Goal: Task Accomplishment & Management: Use online tool/utility

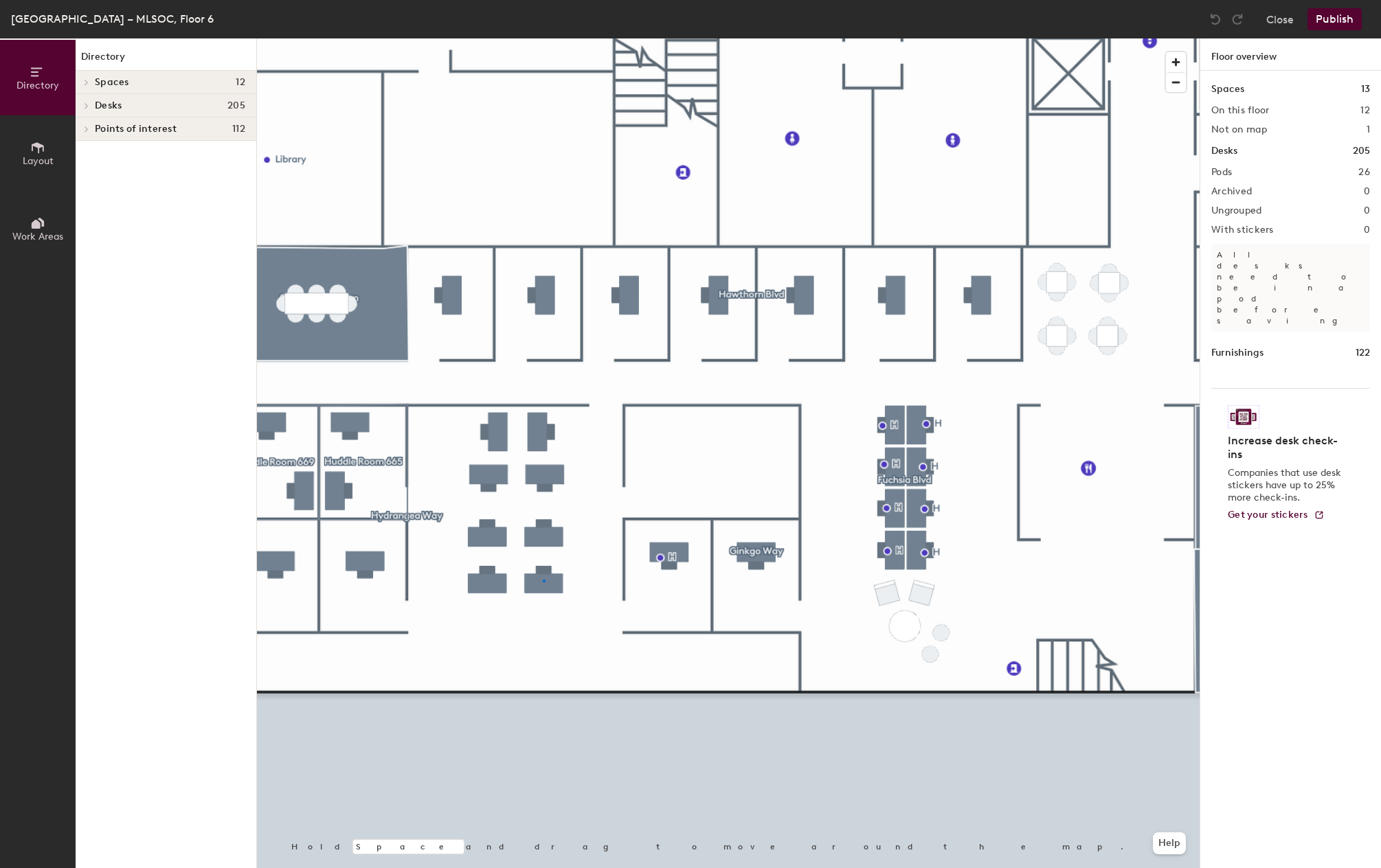
click at [543, 39] on div at bounding box center [729, 39] width 943 height 0
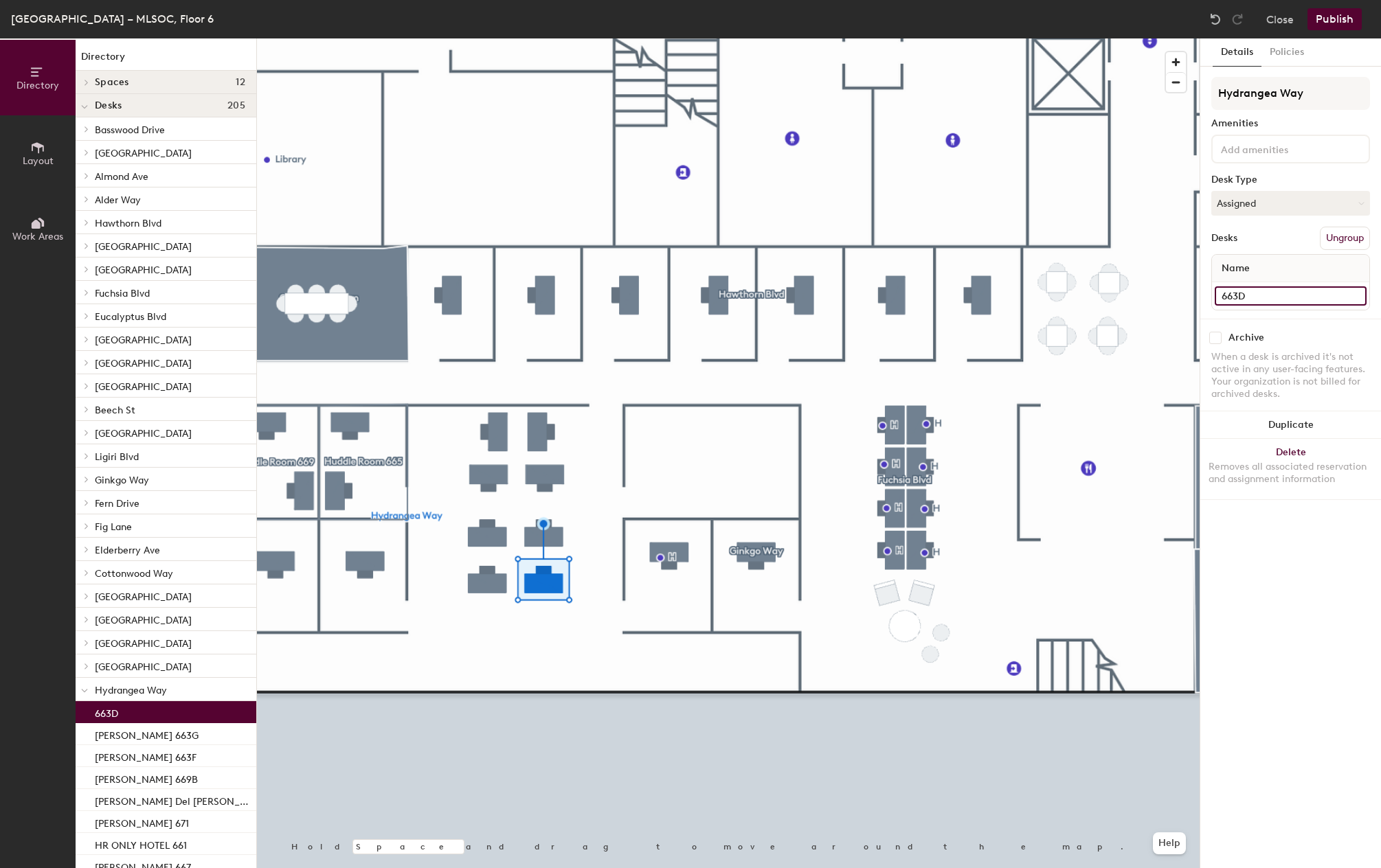
click at [1232, 297] on input "663D" at bounding box center [1290, 296] width 152 height 19
click at [1225, 296] on input "663D" at bounding box center [1290, 296] width 152 height 19
type input "[PERSON_NAME] 663D"
click at [1275, 560] on div "Details Policies Hydrangea Way Amenities Desk Type Assigned Desks Ungroup Name …" at bounding box center [1290, 454] width 181 height 830
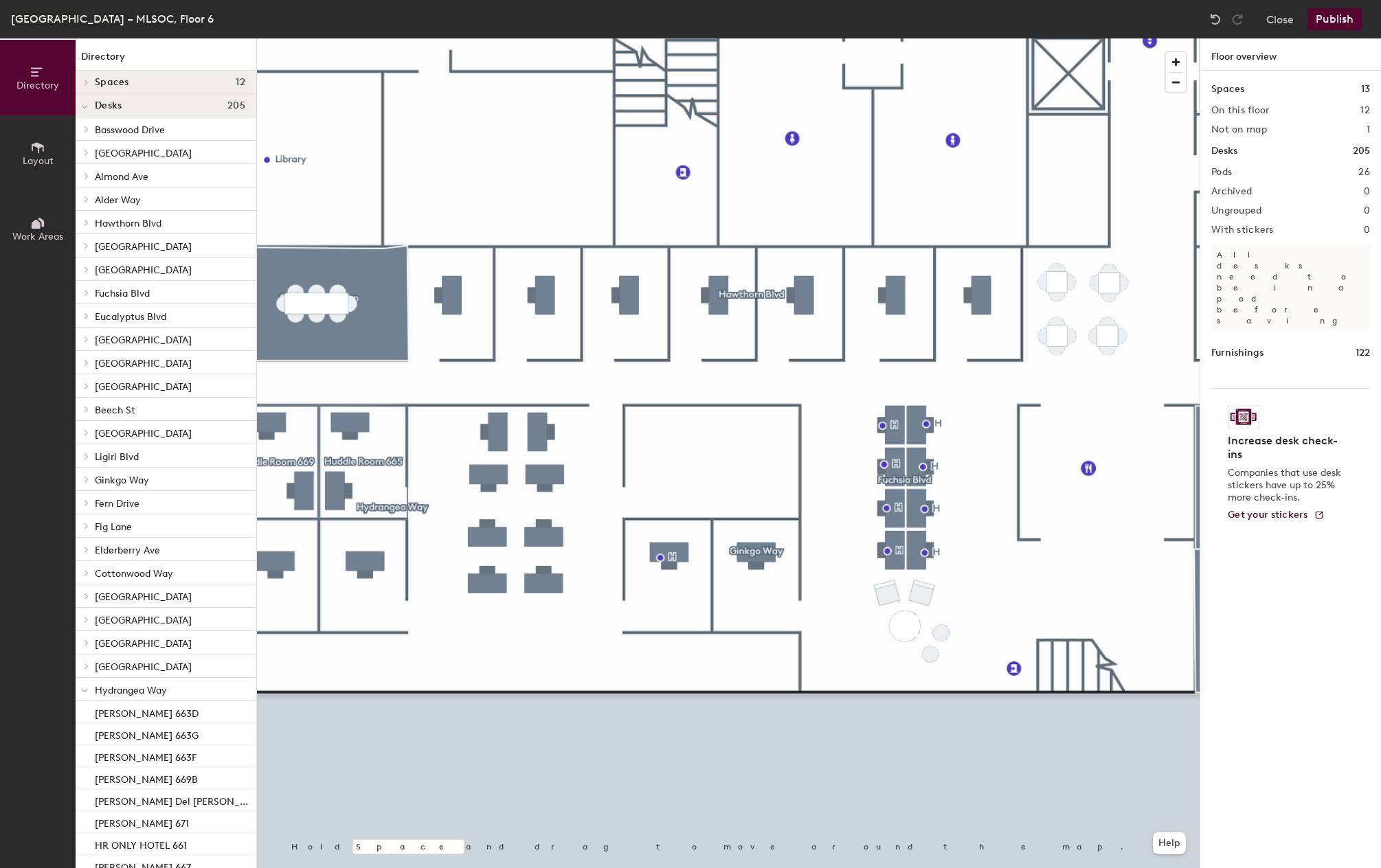
click at [1324, 21] on button "Publish" at bounding box center [1335, 19] width 55 height 22
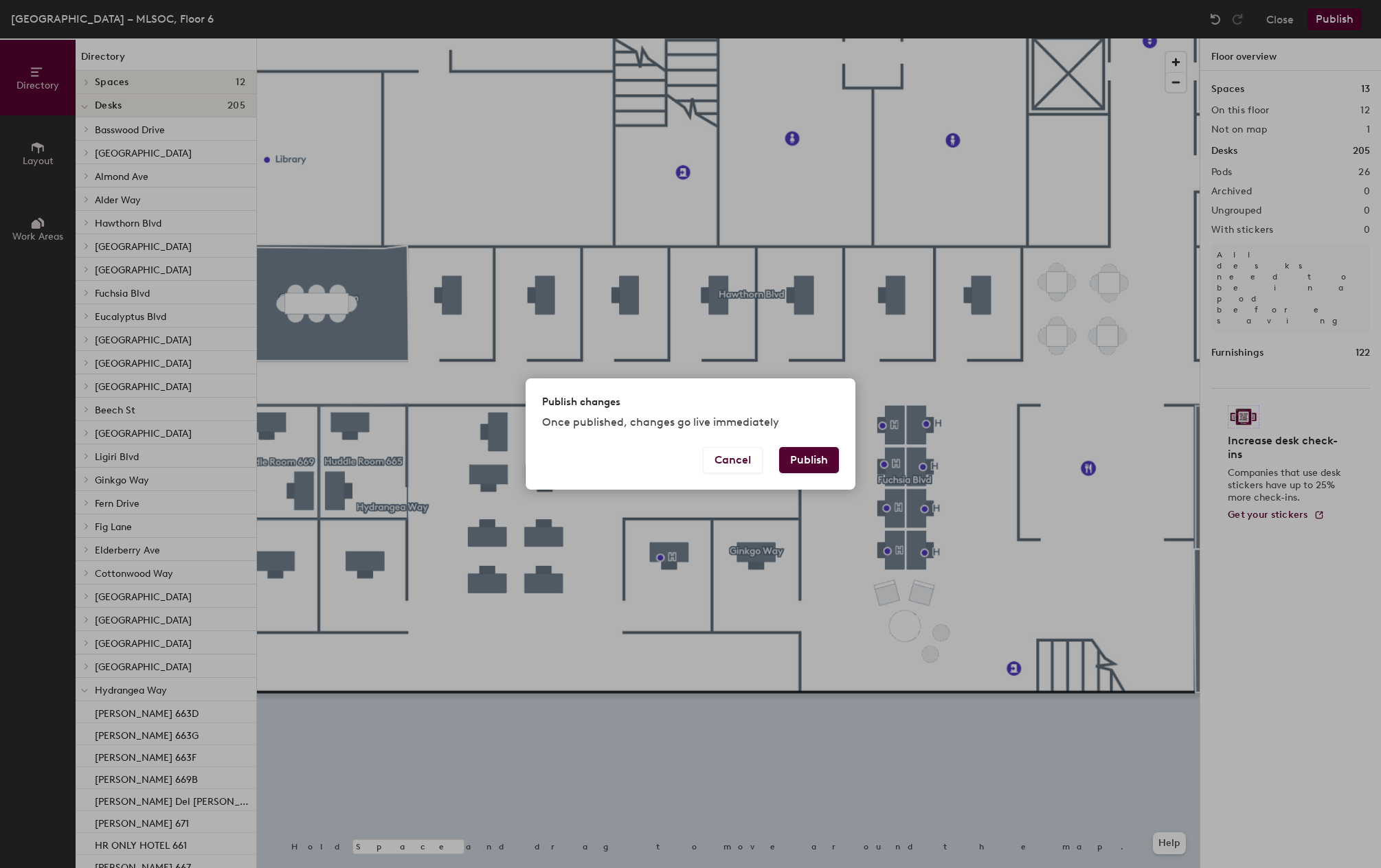
click at [814, 456] on button "Publish" at bounding box center [809, 460] width 60 height 26
